Goal: Information Seeking & Learning: Learn about a topic

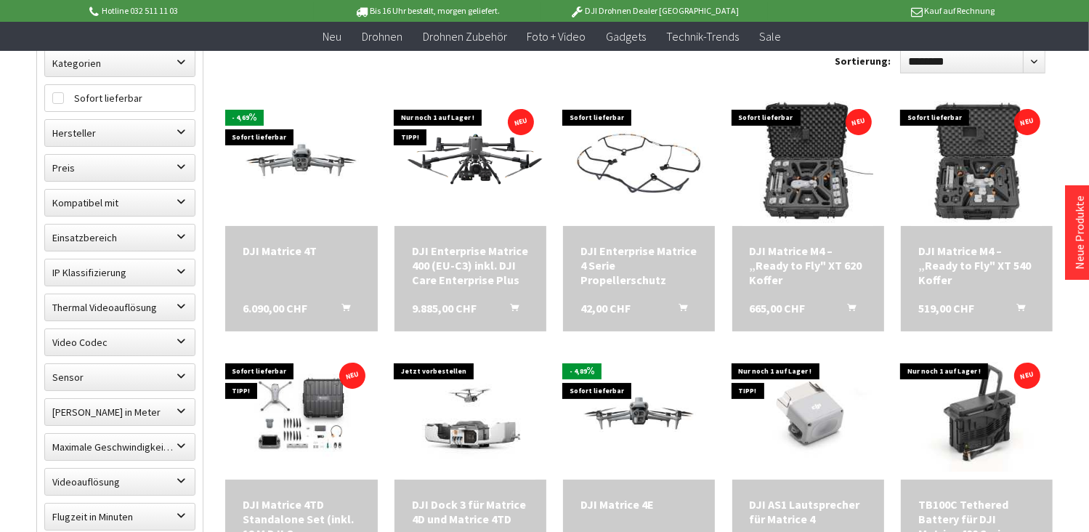
scroll to position [177, 0]
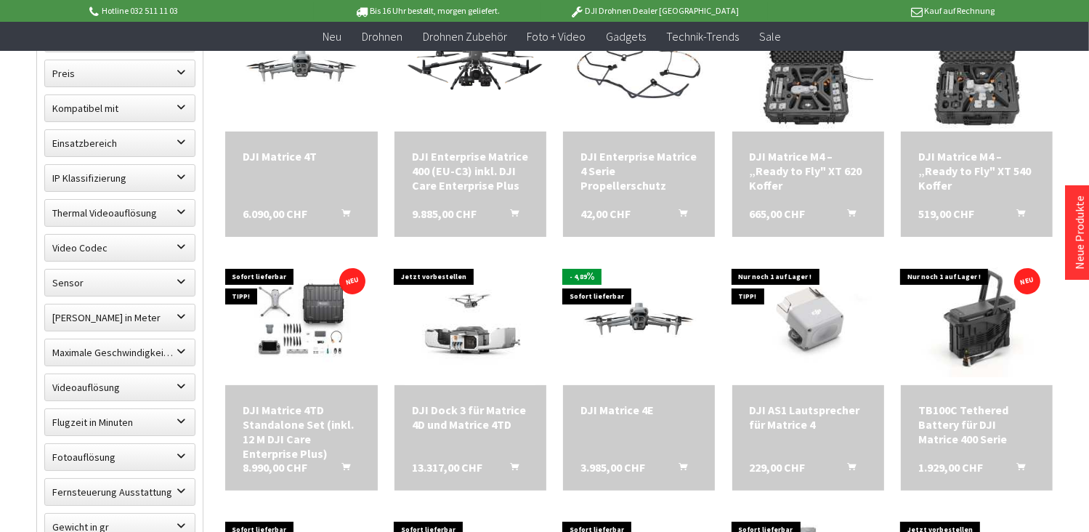
scroll to position [273, 0]
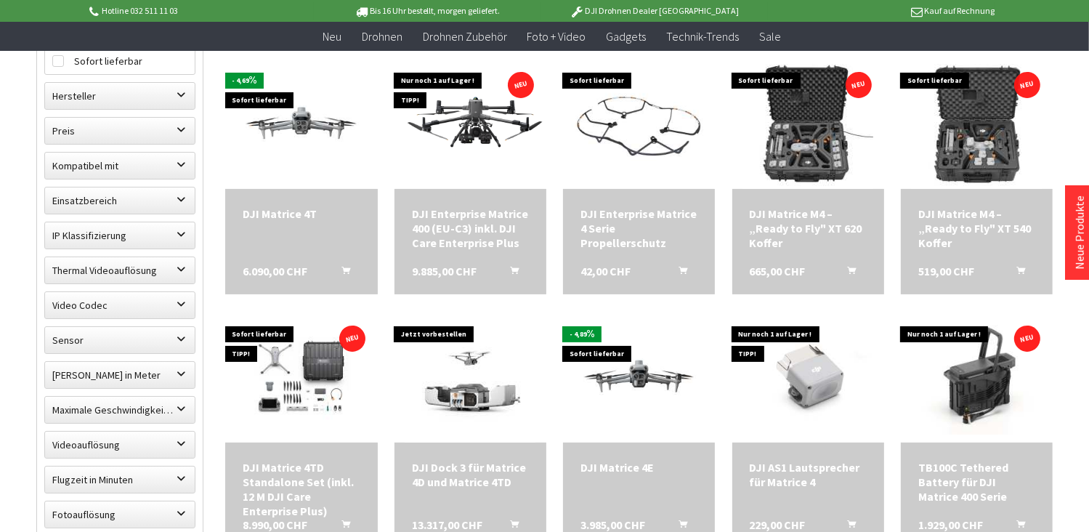
scroll to position [215, 0]
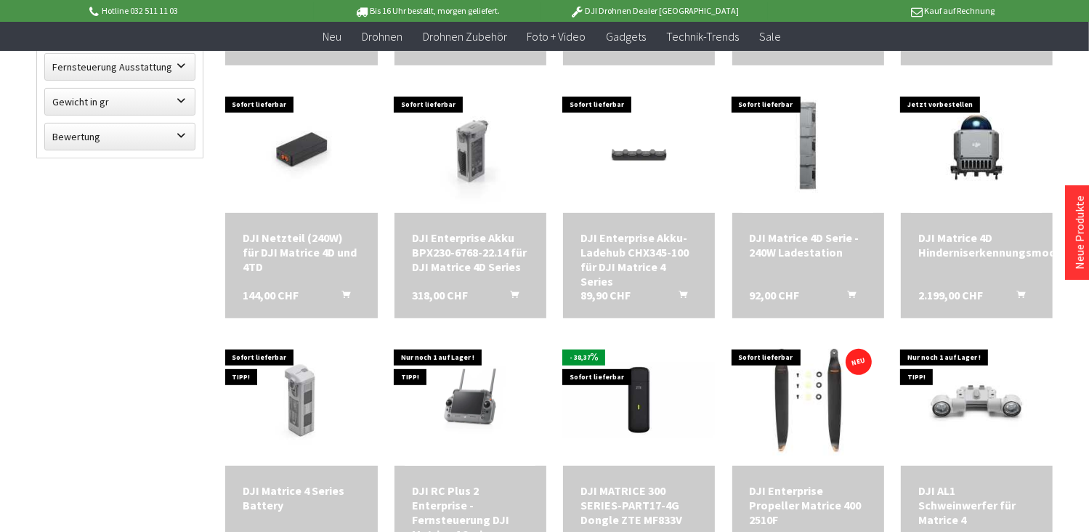
scroll to position [698, 0]
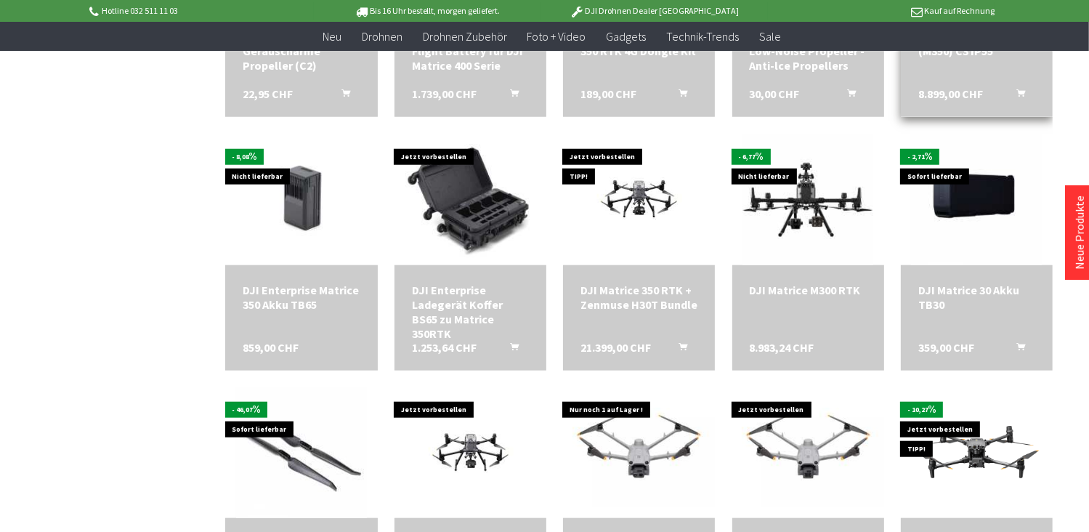
scroll to position [1506, 0]
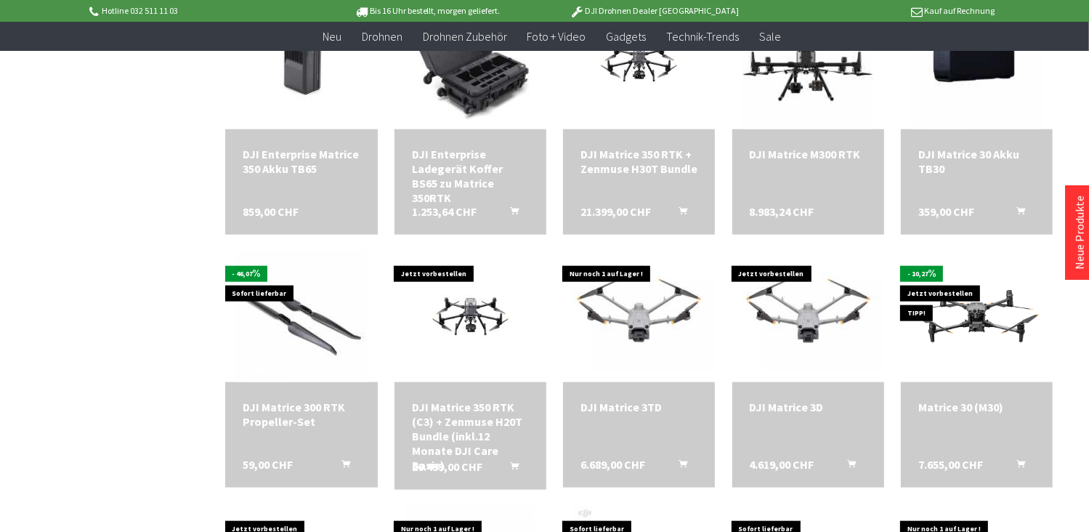
scroll to position [1541, 0]
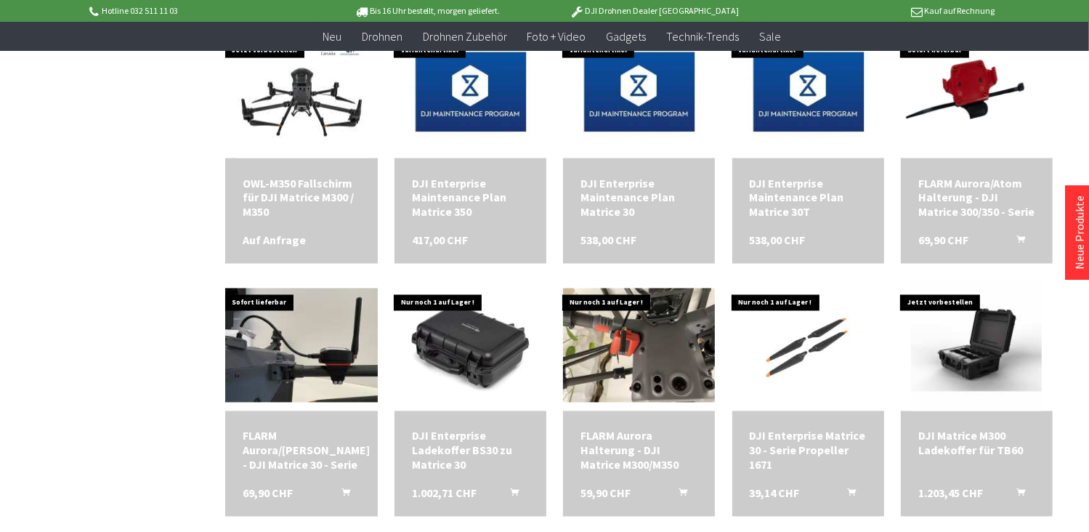
scroll to position [2526, 0]
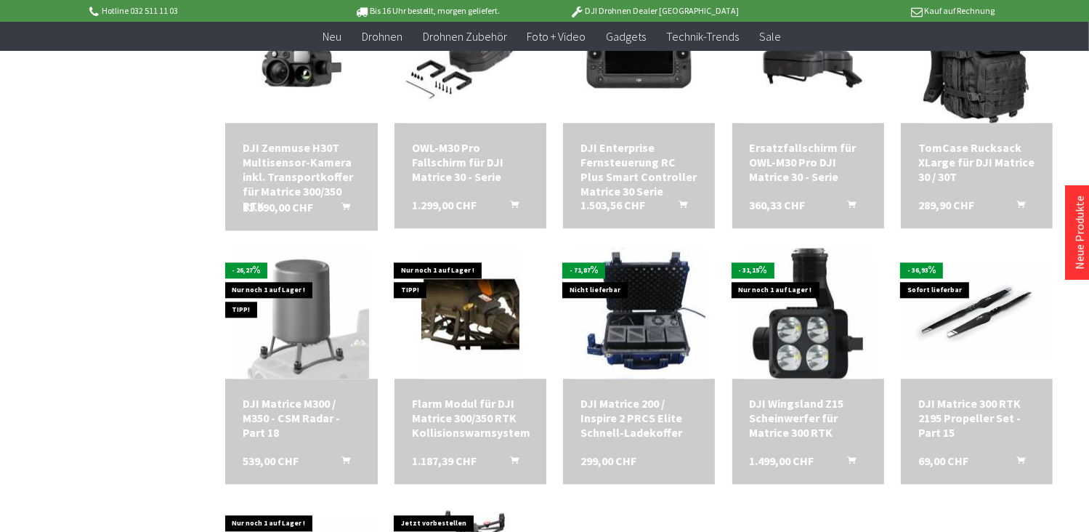
scroll to position [3321, 0]
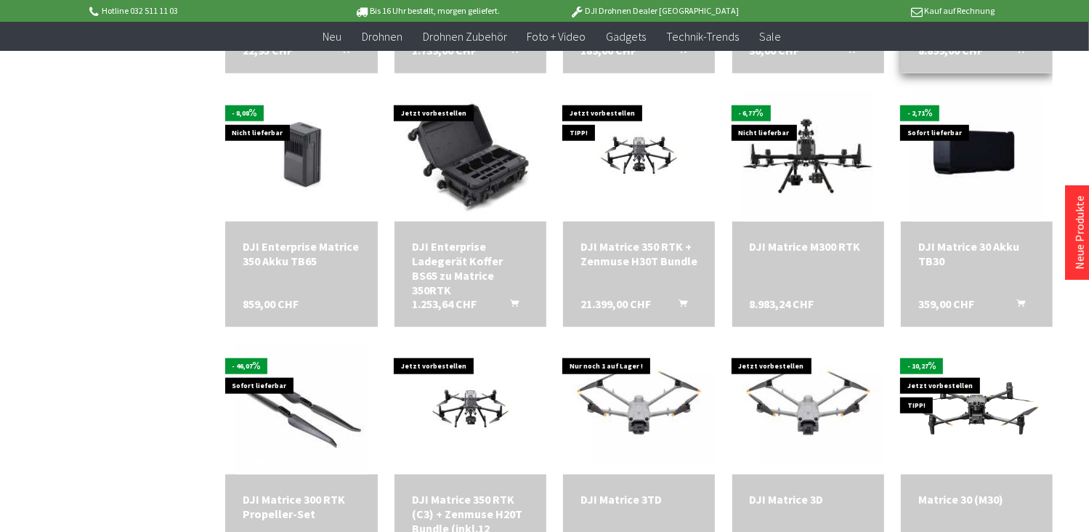
scroll to position [623, 0]
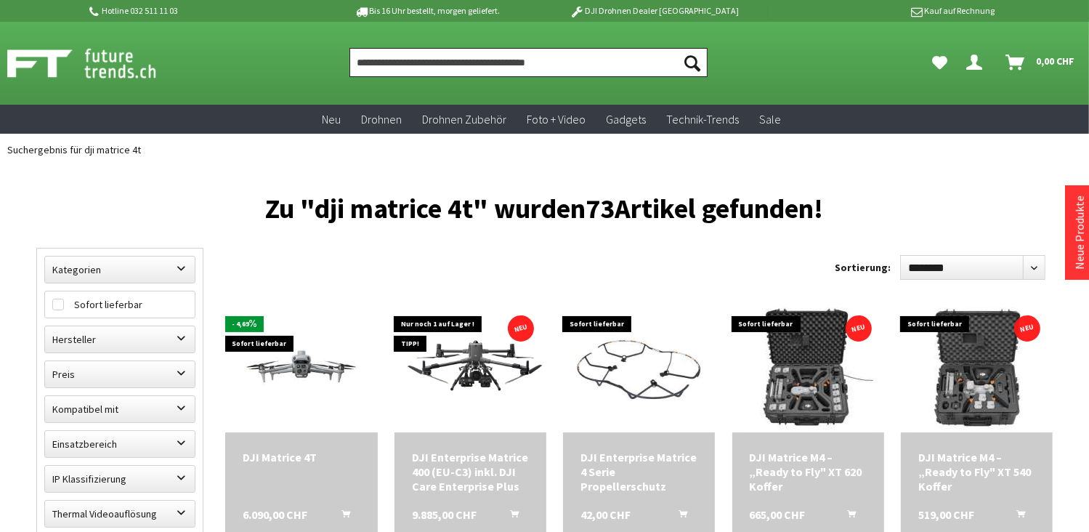
click at [555, 58] on input "Produkt, Marke, Kategorie, EAN, Artikelnummer…" at bounding box center [529, 62] width 358 height 29
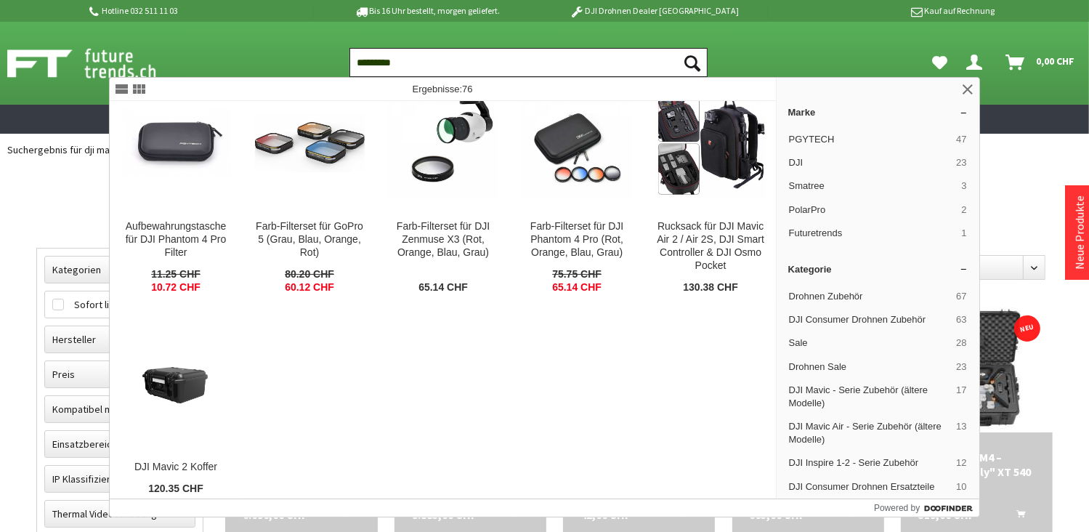
scroll to position [3372, 0]
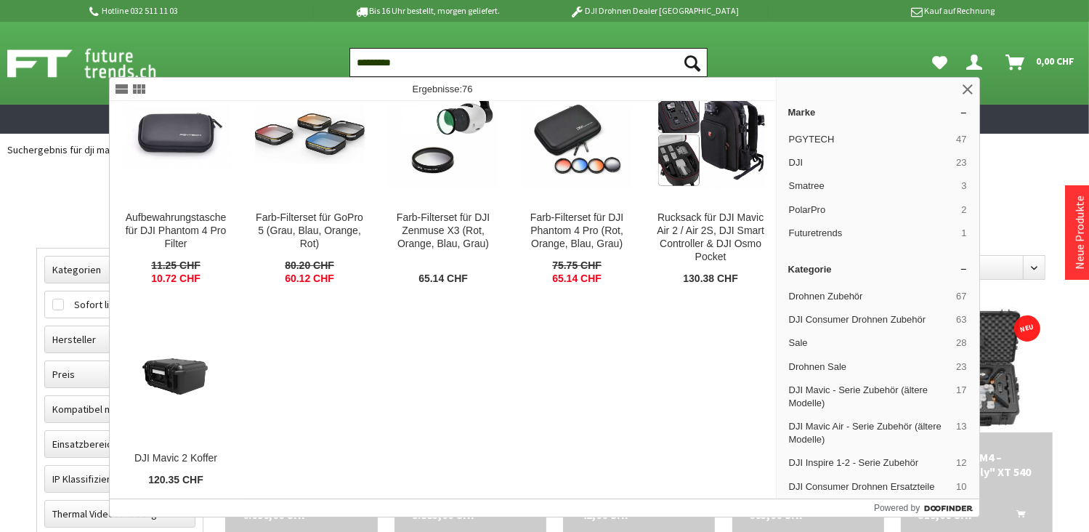
type input "*********"
